Goal: Complete application form

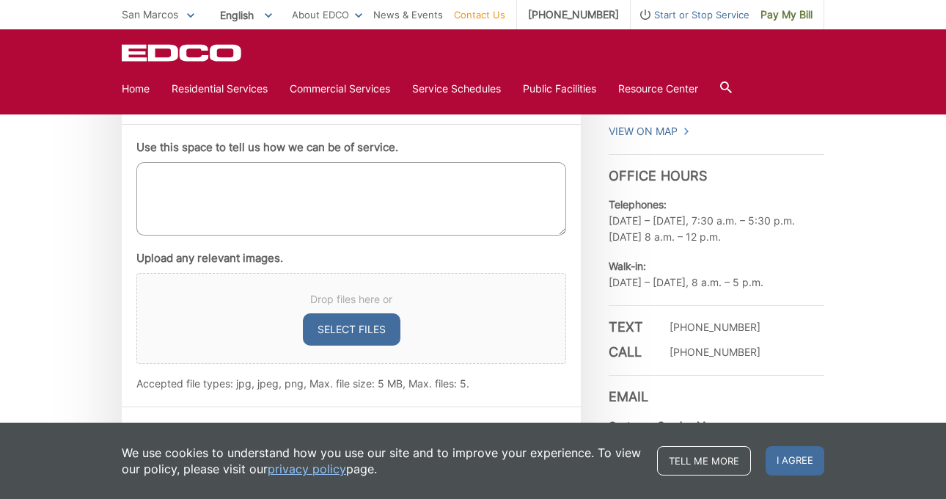
scroll to position [839, 0]
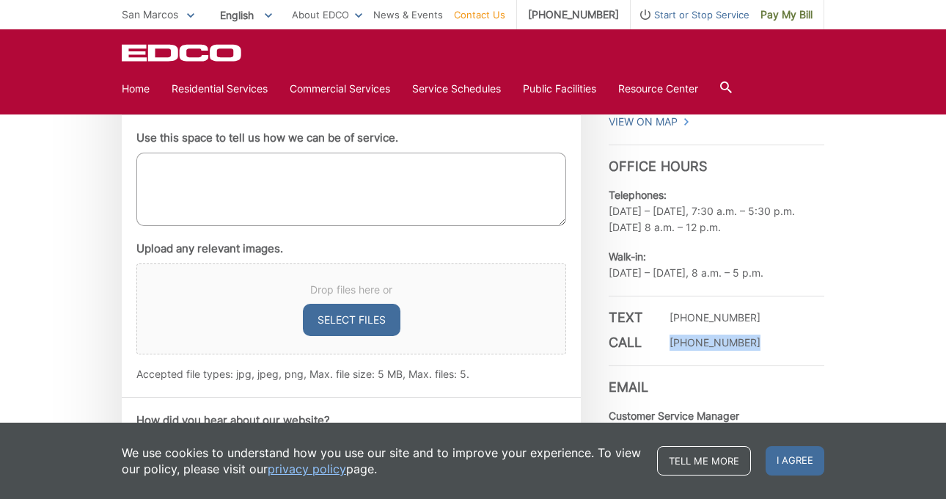
drag, startPoint x: 752, startPoint y: 341, endPoint x: 668, endPoint y: 340, distance: 83.6
click at [668, 340] on div "Call (760) 744-2700" at bounding box center [717, 343] width 216 height 16
copy p "[PHONE_NUMBER]"
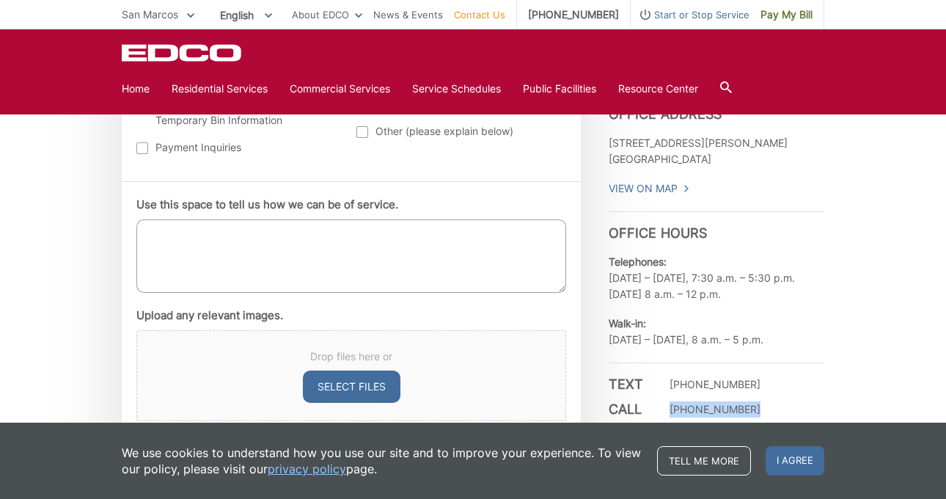
scroll to position [775, 0]
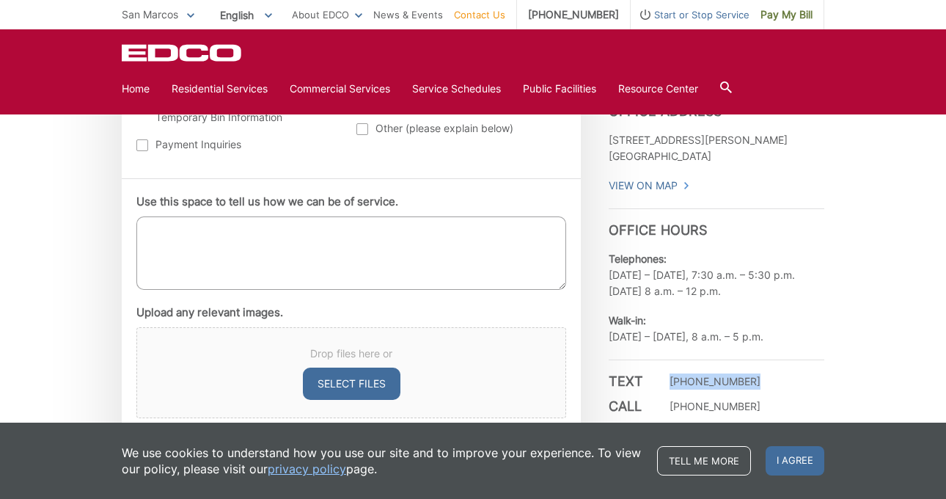
drag, startPoint x: 670, startPoint y: 379, endPoint x: 757, endPoint y: 379, distance: 87.3
click at [757, 379] on div "Text (760) 201-1578" at bounding box center [717, 381] width 216 height 16
copy p "(760) 201-1578"
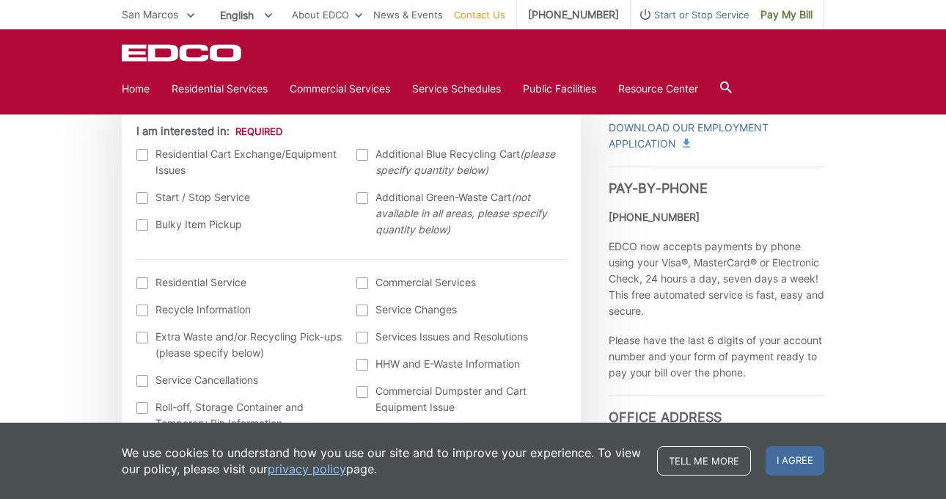
scroll to position [422, 0]
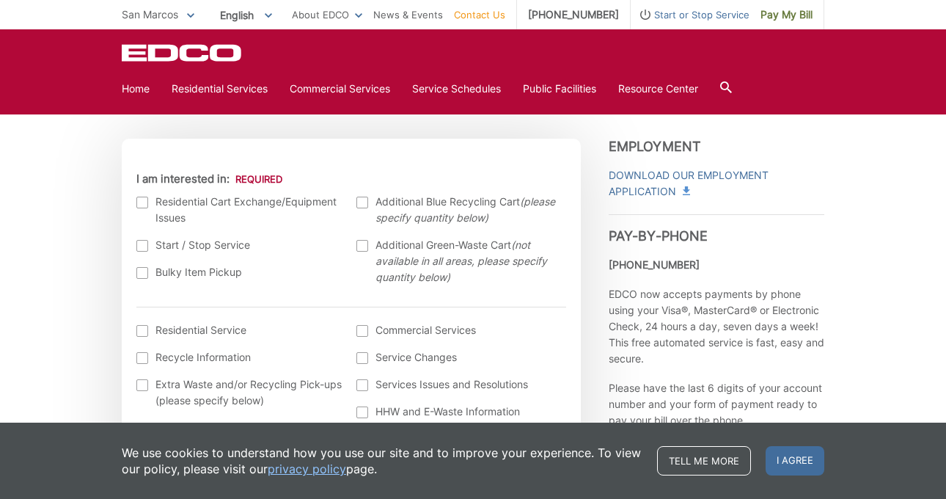
click at [218, 205] on label "Residential Cart Exchange/Equipment Issues" at bounding box center [239, 210] width 206 height 32
click at [0, 0] on input "I am interested in:" at bounding box center [0, 0] width 0 height 0
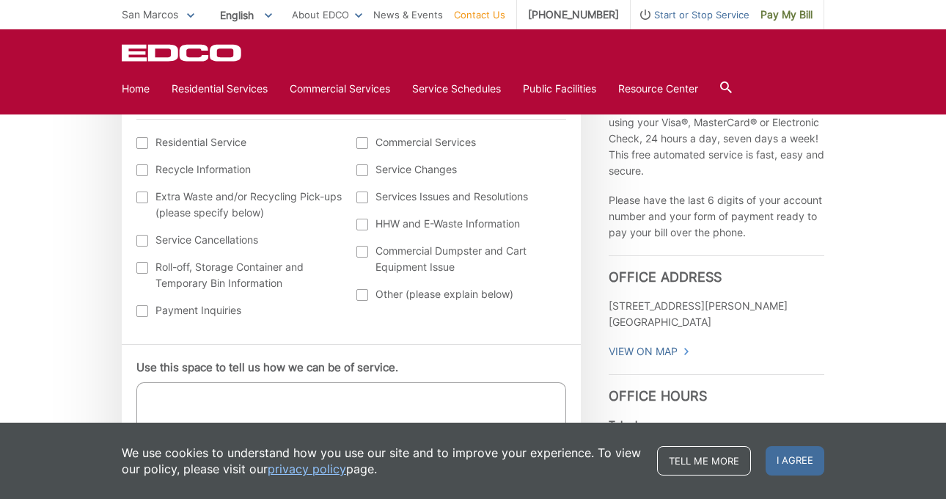
scroll to position [607, 0]
click at [417, 313] on ul "Residential Service Recycle Information Extra Waste and/or Recycling Pick-ups (…" at bounding box center [351, 233] width 430 height 195
click at [417, 299] on label "Other (please explain below)" at bounding box center [460, 296] width 206 height 16
click at [0, 0] on input "Other (please explain below)" at bounding box center [0, 0] width 0 height 0
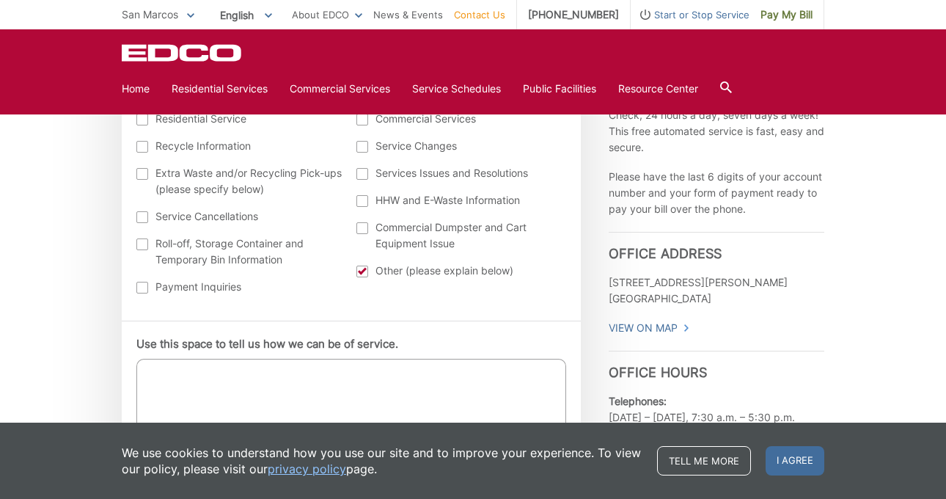
scroll to position [771, 0]
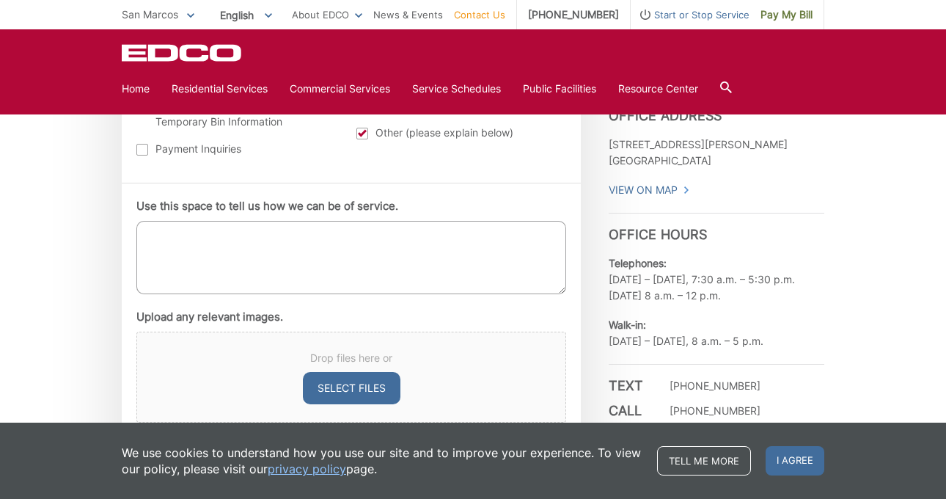
click at [402, 261] on textarea "Use this space to tell us how we can be of service." at bounding box center [351, 257] width 430 height 73
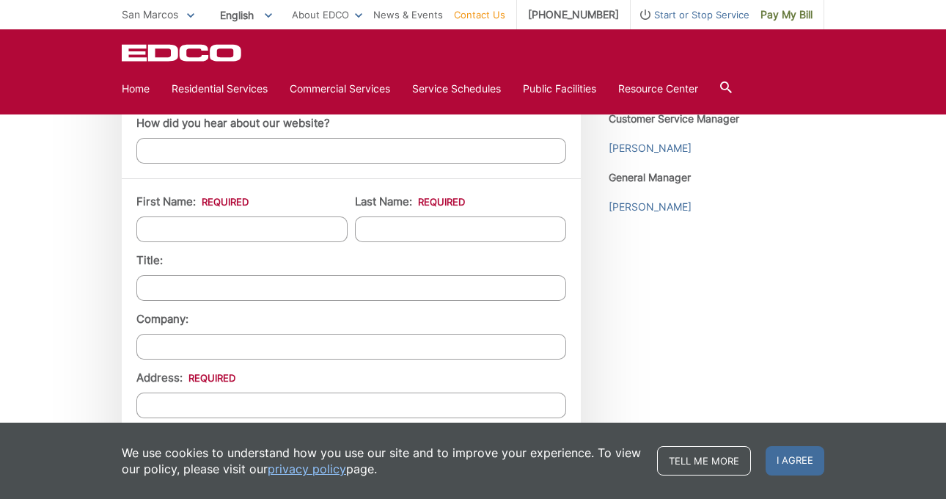
scroll to position [1083, 0]
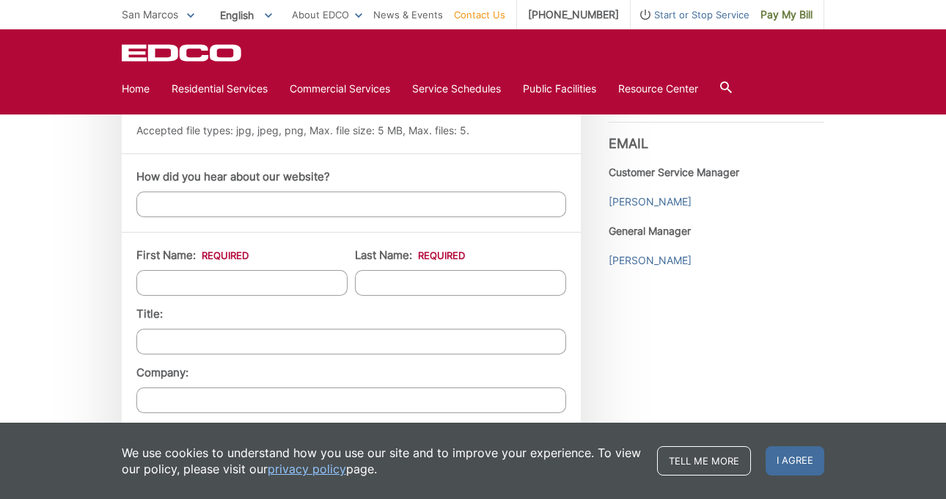
type textarea "I would like to exchange my largest size residential recycling and garbage cans…"
click at [238, 280] on input "First Name: *" at bounding box center [241, 283] width 211 height 26
type input "Justin"
type input "Charles"
type input "1210 Highbluff Avenue"
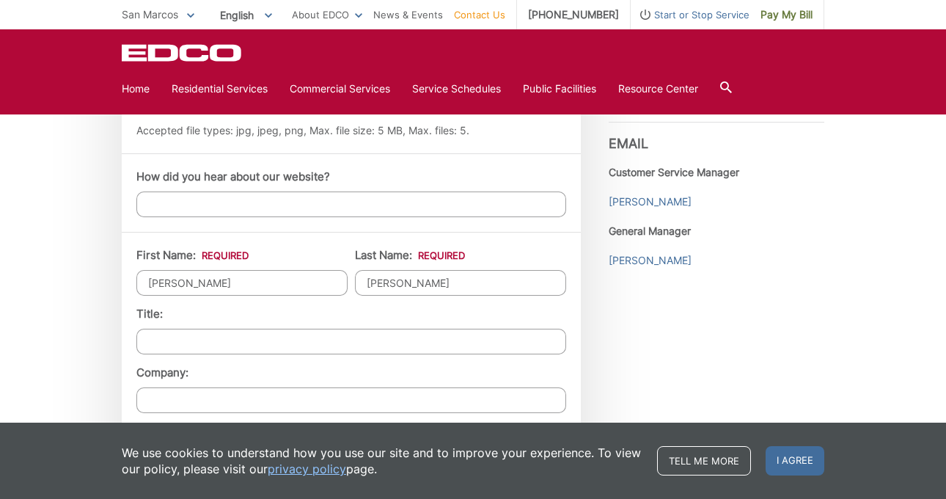
type input "San Marcos"
type input "92078"
type input "5164594467"
type input "justin.a.charles92@gmail.com"
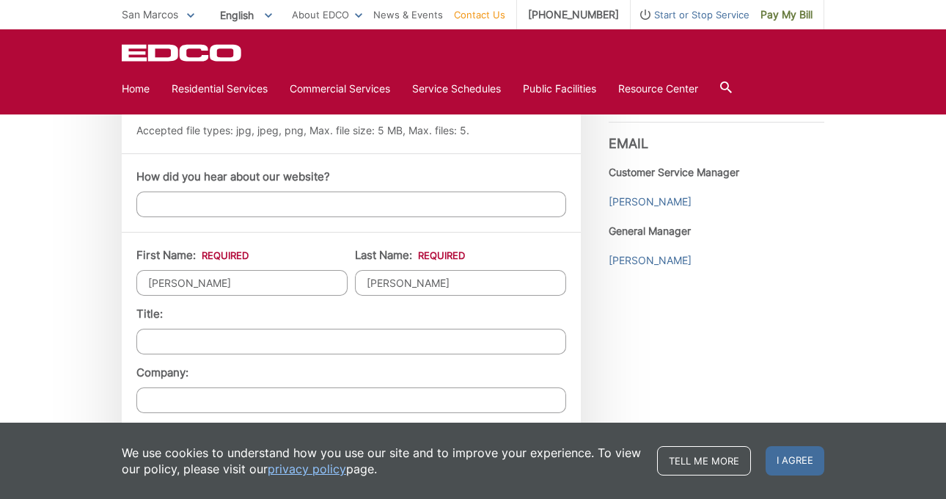
type input "(516) 459-4467"
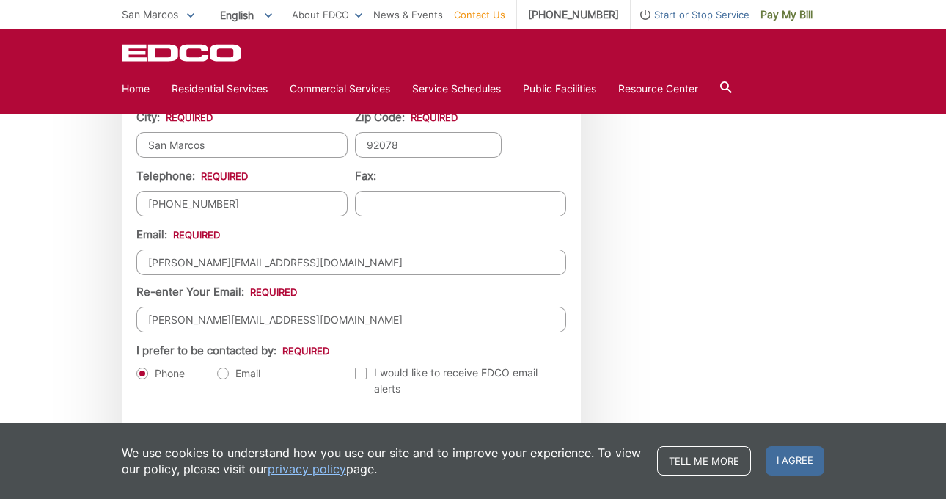
scroll to position [1565, 0]
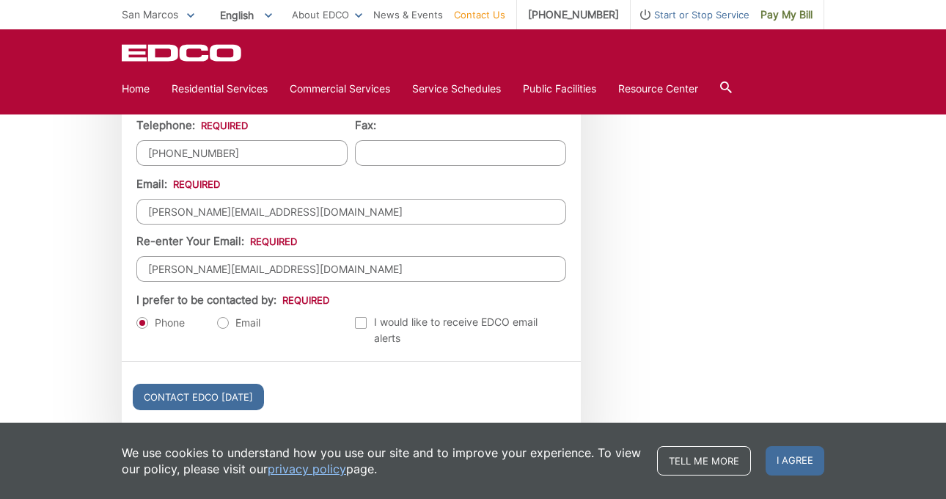
click at [228, 320] on label "Email" at bounding box center [238, 322] width 43 height 15
radio input "true"
click at [215, 403] on input "Contact EDCO Today" at bounding box center [198, 397] width 131 height 26
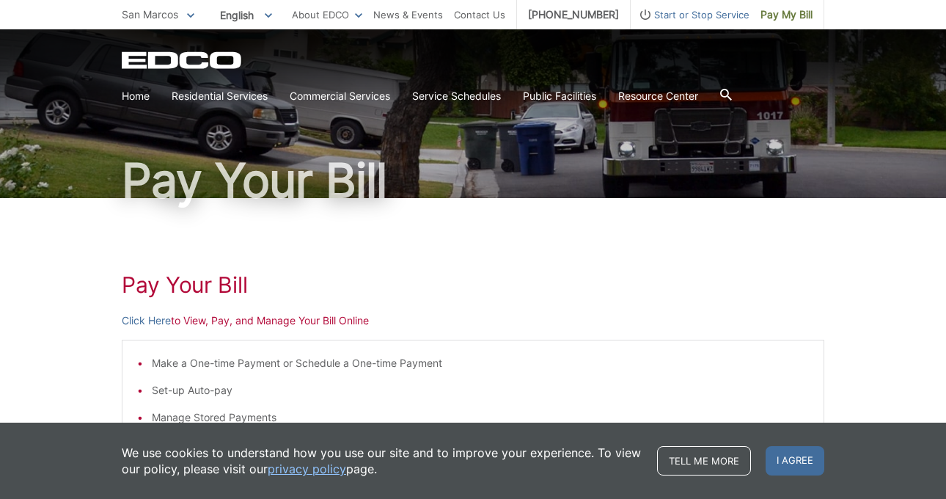
scroll to position [134, 0]
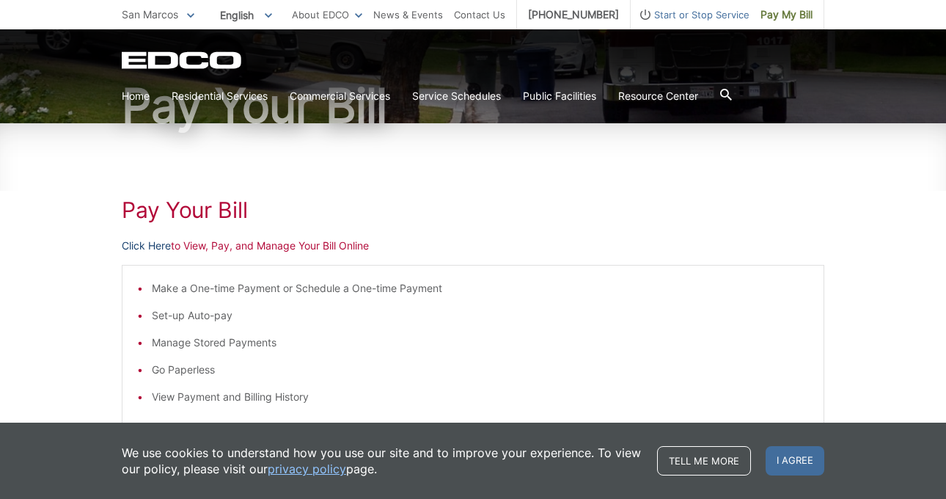
click at [153, 246] on link "Click Here" at bounding box center [146, 246] width 49 height 16
